Goal: Information Seeking & Learning: Learn about a topic

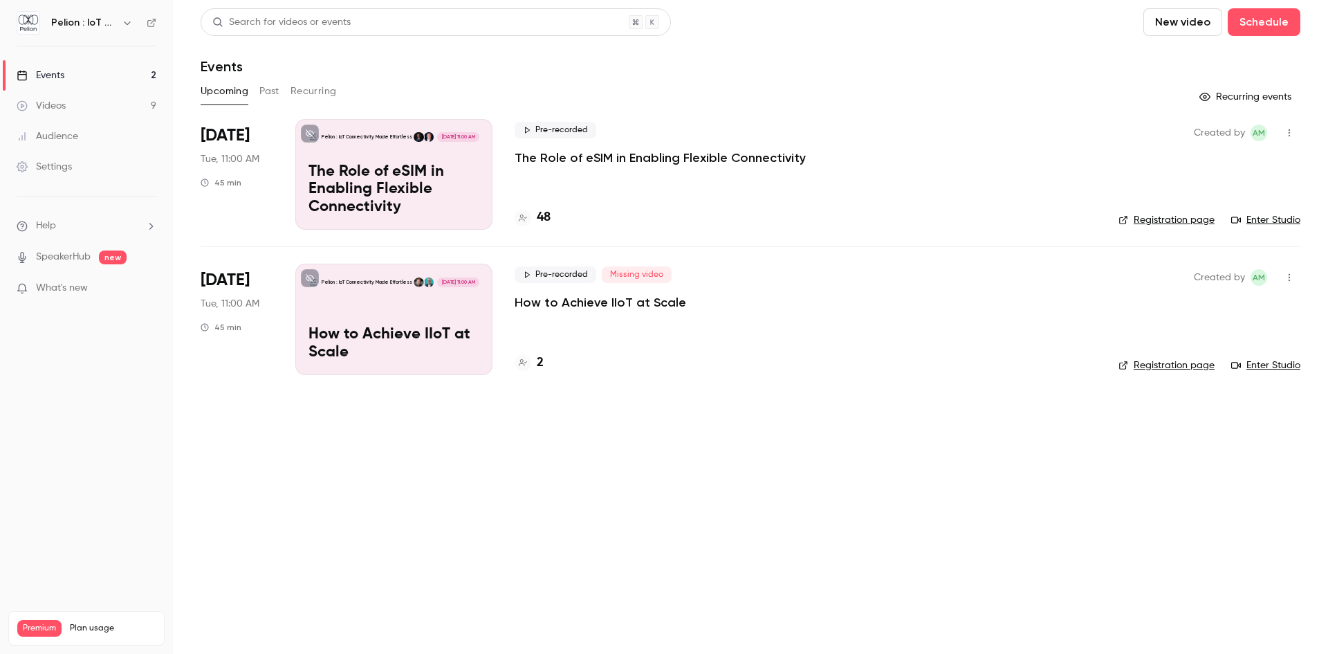
click at [78, 110] on link "Videos 9" at bounding box center [86, 106] width 173 height 30
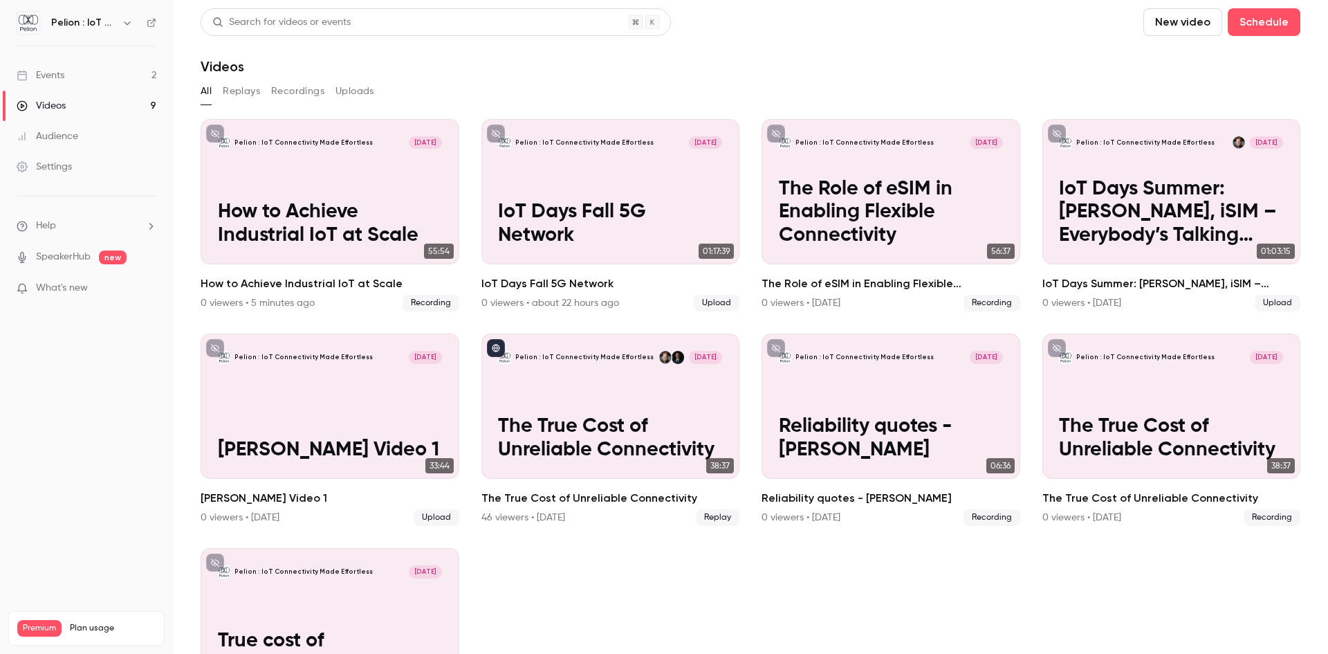
click at [85, 81] on link "Events 2" at bounding box center [86, 75] width 173 height 30
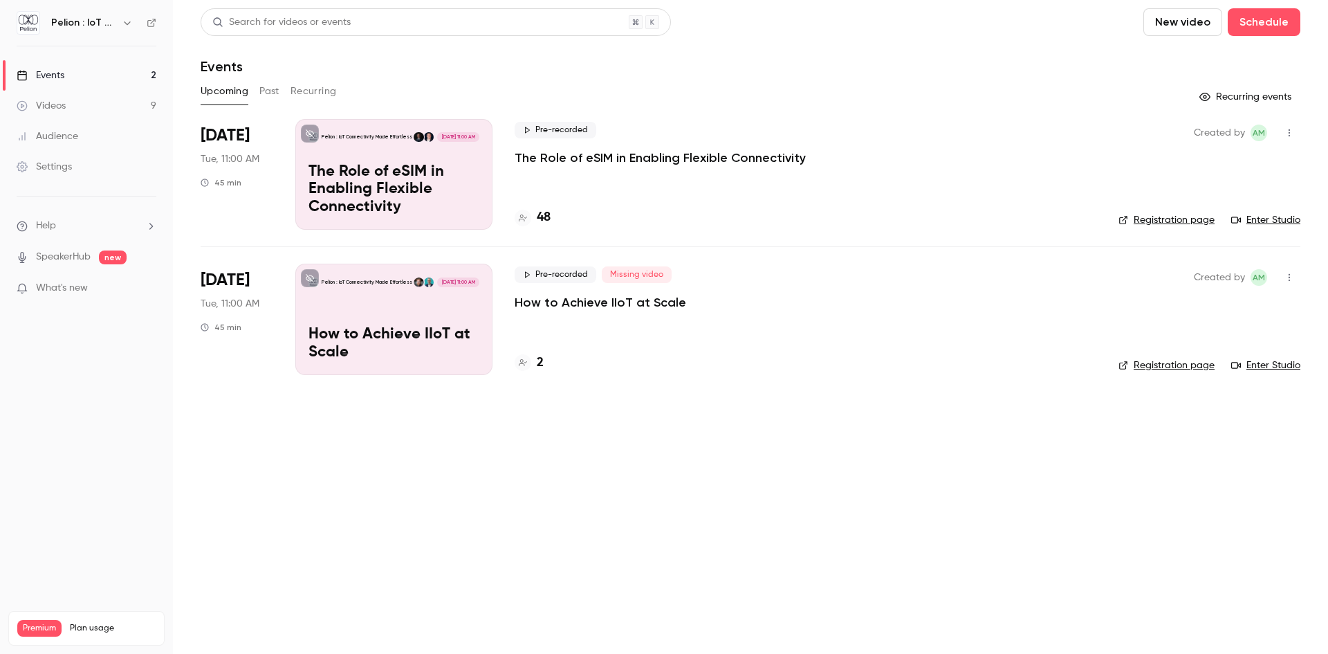
click at [345, 302] on div "Pelion : IoT Connectivity Made Effortless [DATE] 11:00 AM How to Achieve IIoT a…" at bounding box center [393, 319] width 197 height 111
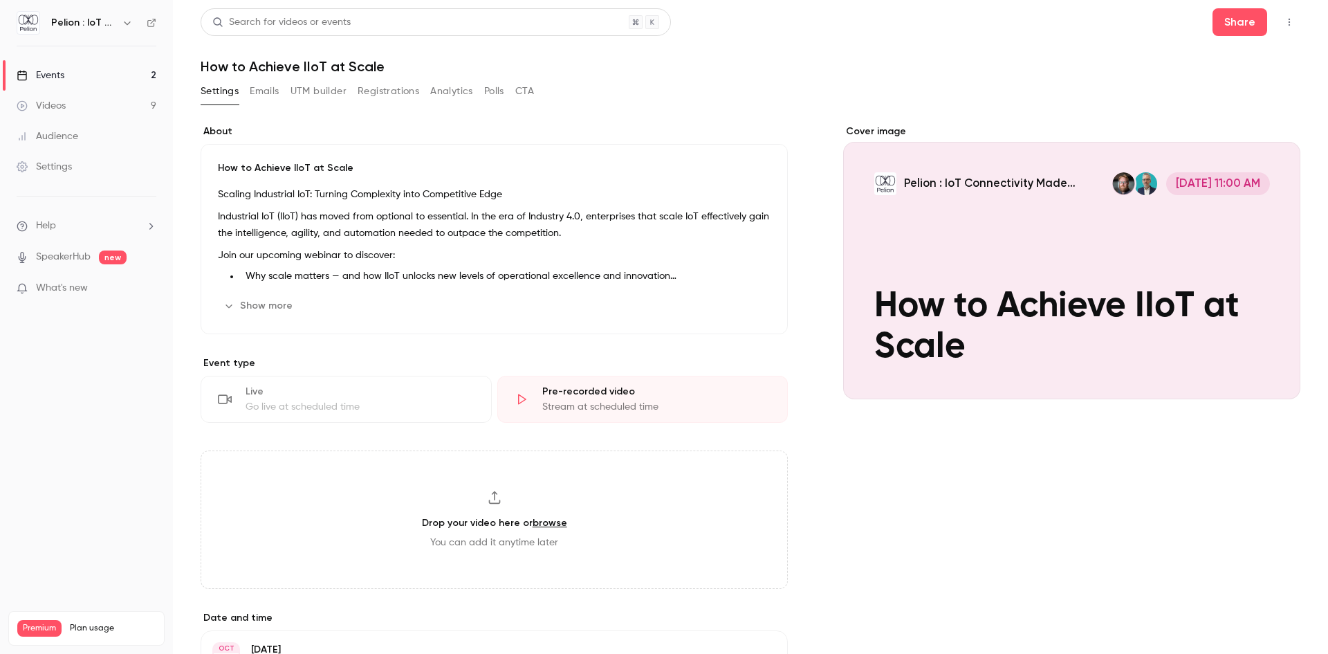
click at [75, 73] on link "Events 2" at bounding box center [86, 75] width 173 height 30
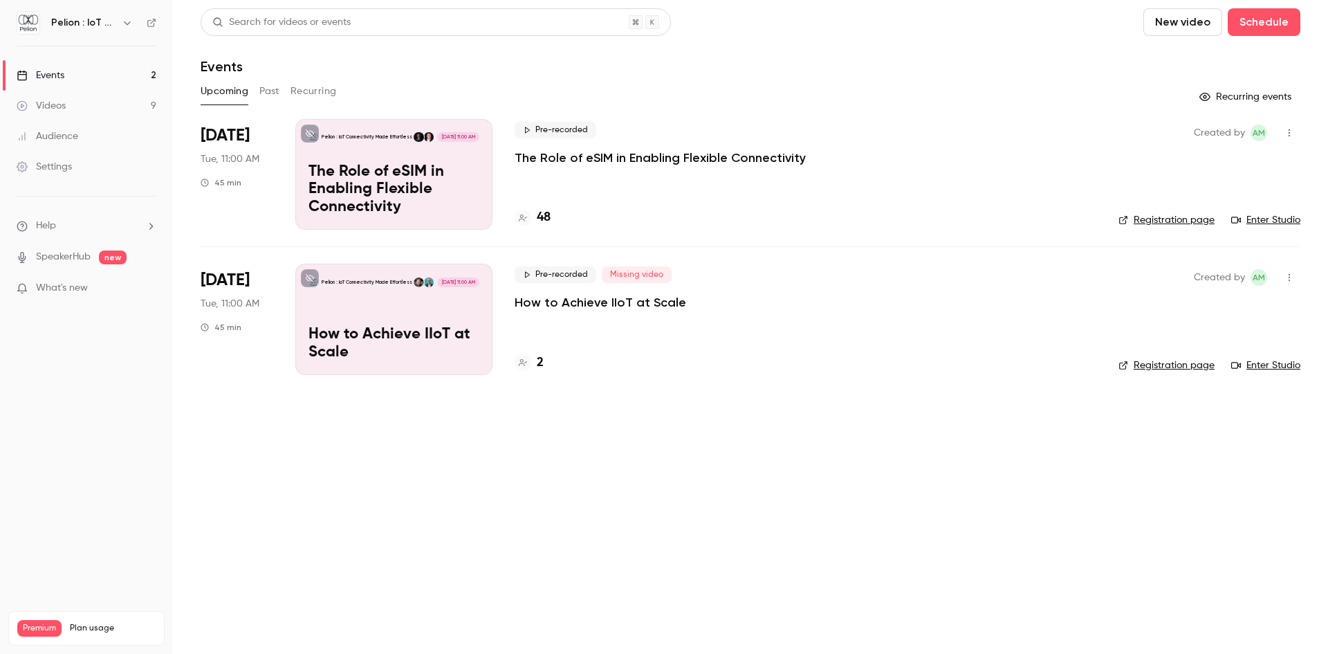
click at [563, 303] on p "How to Achieve IIoT at Scale" at bounding box center [601, 302] width 172 height 17
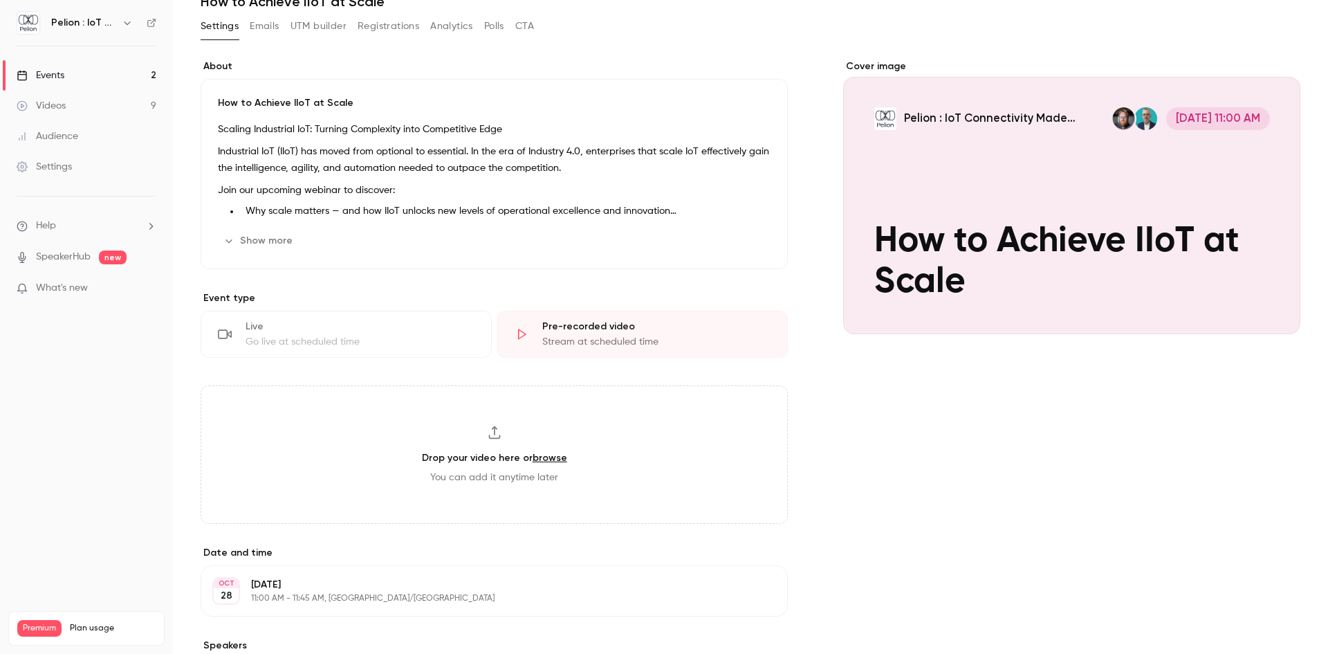
scroll to position [62, 0]
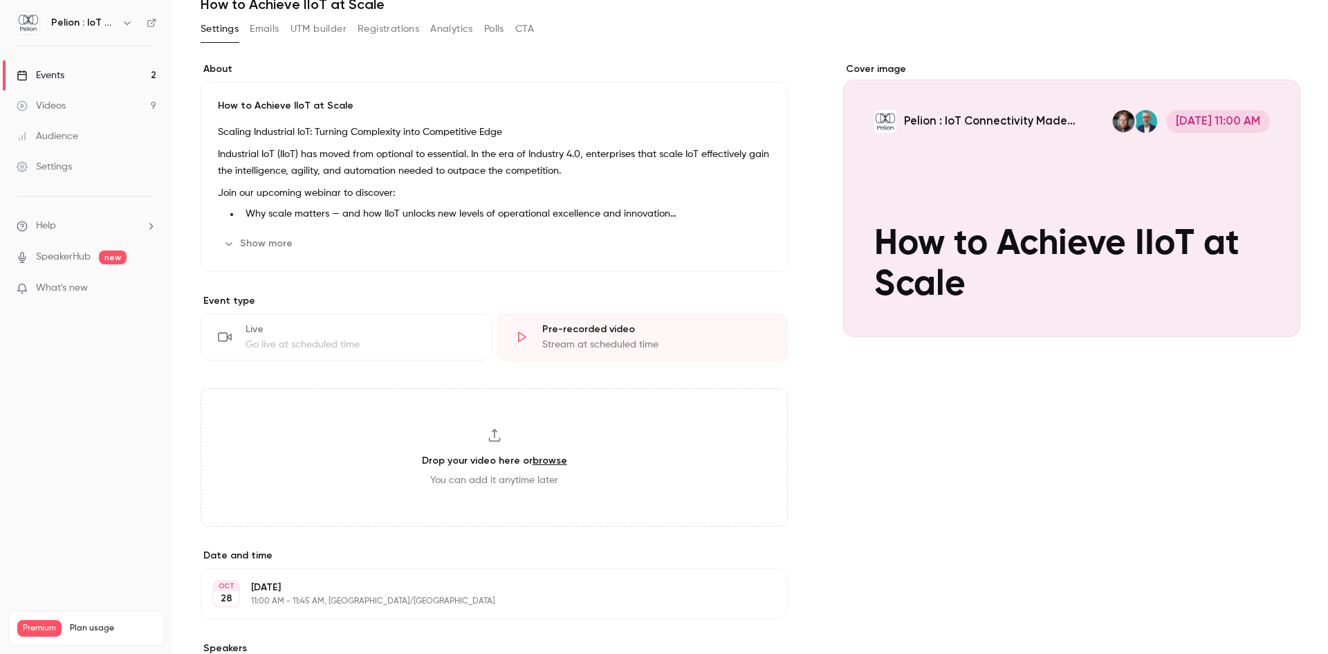
click at [85, 79] on link "Events 2" at bounding box center [86, 75] width 173 height 30
